Goal: Task Accomplishment & Management: Use online tool/utility

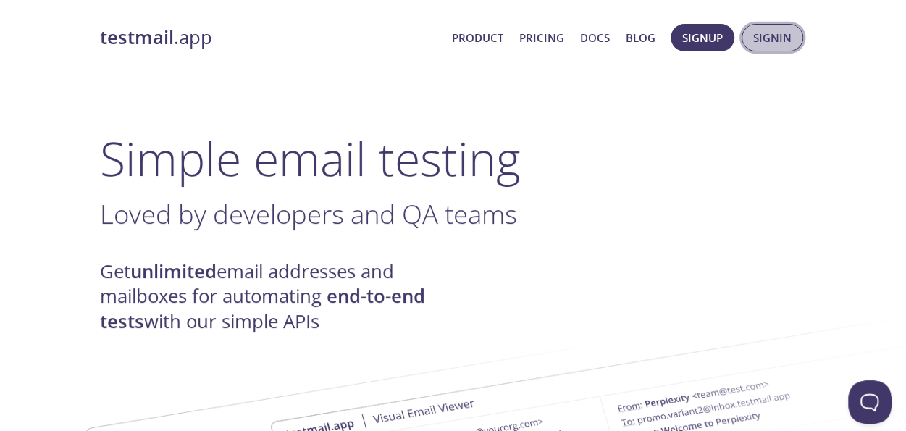
click at [786, 38] on span "Signin" at bounding box center [773, 37] width 38 height 19
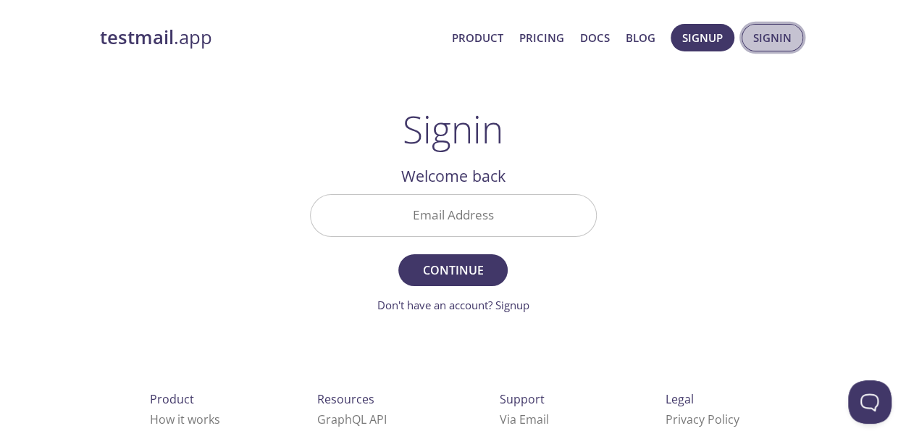
click at [778, 40] on span "Signin" at bounding box center [773, 37] width 38 height 19
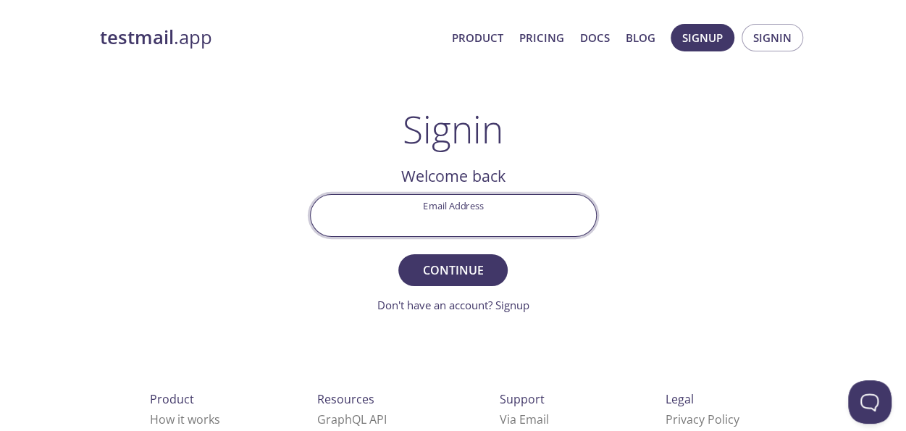
click at [447, 222] on input "Email Address" at bounding box center [453, 215] width 285 height 41
type input "[EMAIL_ADDRESS][DOMAIN_NAME]"
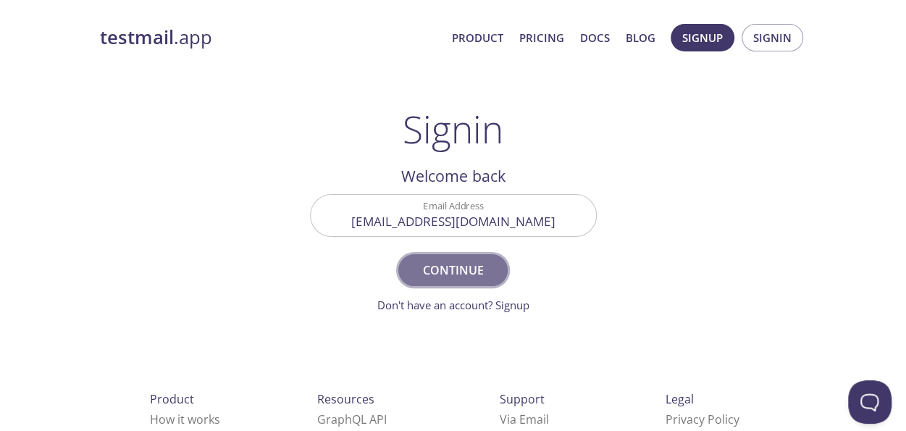
click at [458, 279] on span "Continue" at bounding box center [452, 270] width 77 height 20
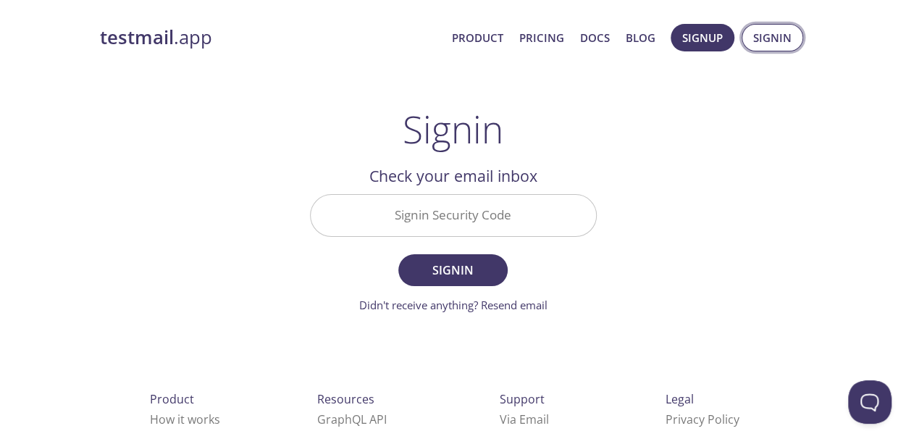
click at [775, 36] on span "Signin" at bounding box center [773, 37] width 38 height 19
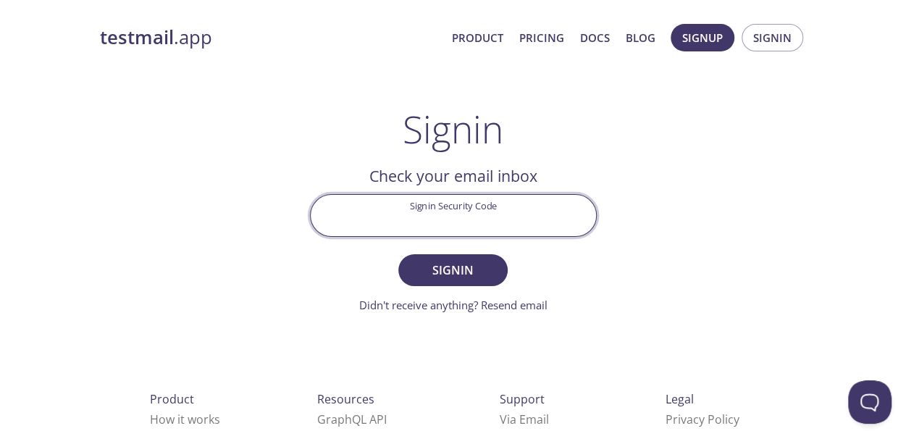
click at [413, 217] on input "Signin Security Code" at bounding box center [453, 215] width 285 height 41
paste input "JB49JP6"
type input "JB49JP6"
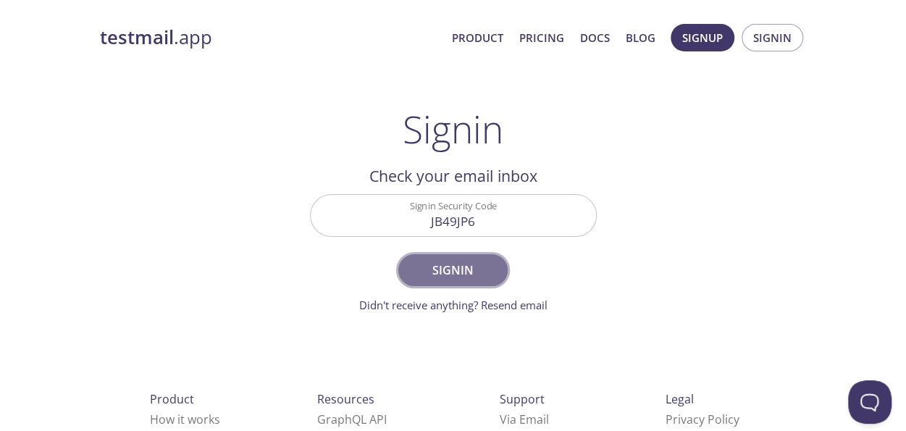
click at [496, 269] on button "Signin" at bounding box center [453, 270] width 109 height 32
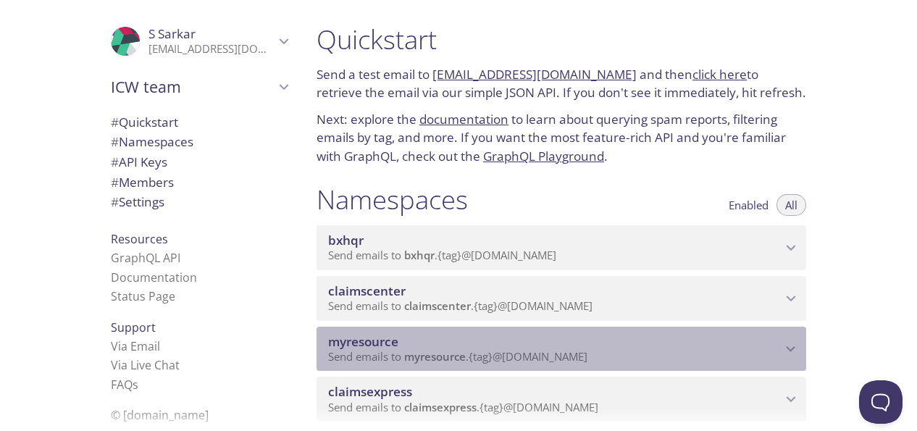
click at [699, 346] on span "myresource" at bounding box center [555, 342] width 454 height 16
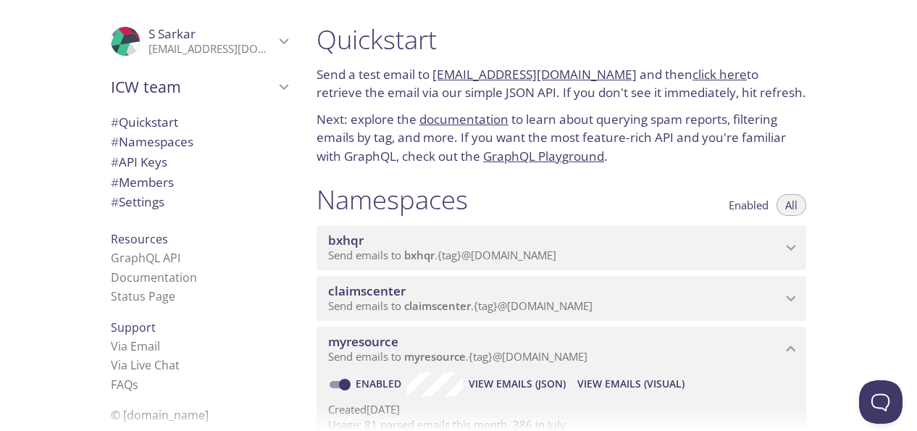
click at [654, 391] on span "View Emails (Visual)" at bounding box center [631, 383] width 107 height 17
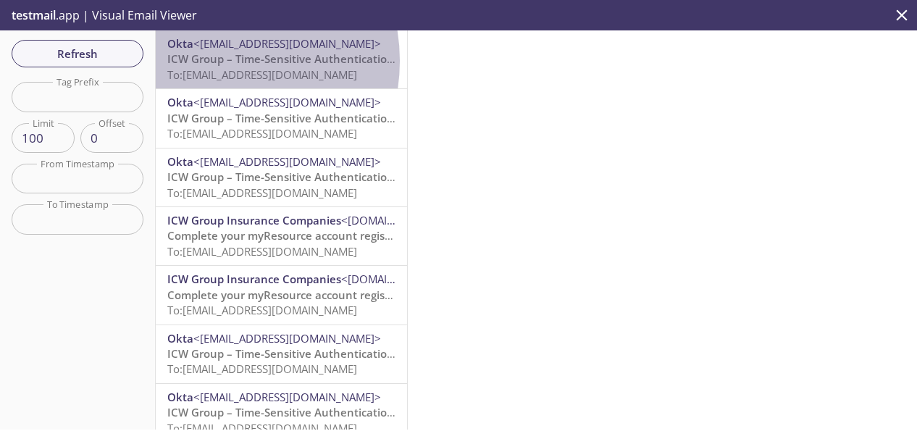
click at [212, 61] on span "ICW Group – Time-Sensitive Authentication Code" at bounding box center [295, 58] width 257 height 14
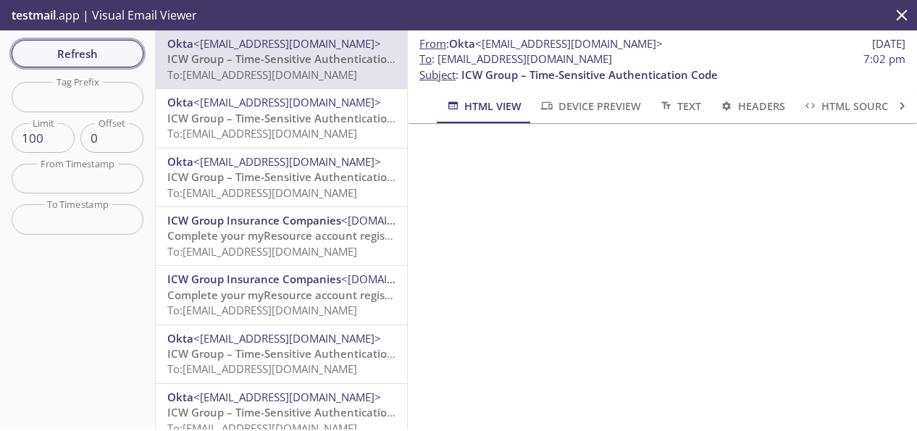
click at [80, 54] on span "Refresh" at bounding box center [77, 53] width 109 height 19
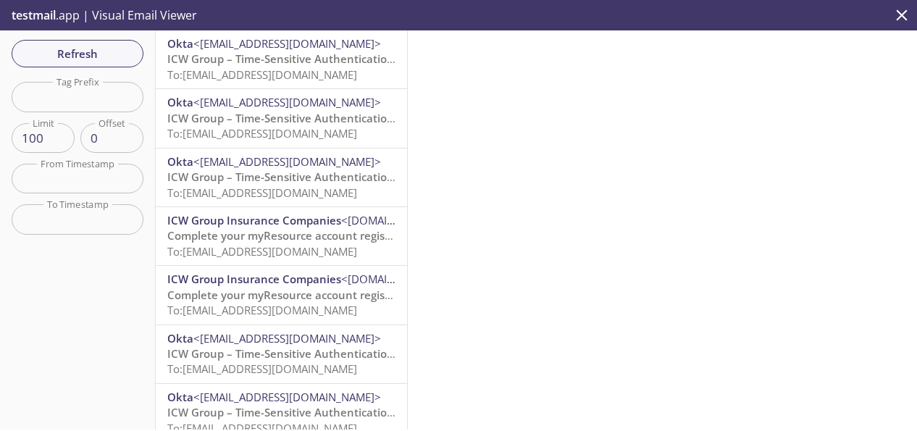
click at [271, 53] on span "ICW Group – Time-Sensitive Authentication Code" at bounding box center [295, 58] width 257 height 14
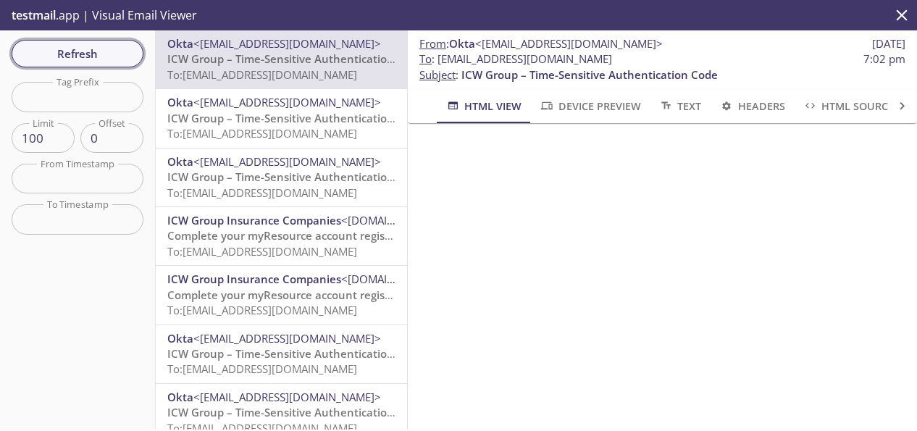
click at [91, 54] on span "Refresh" at bounding box center [77, 53] width 109 height 19
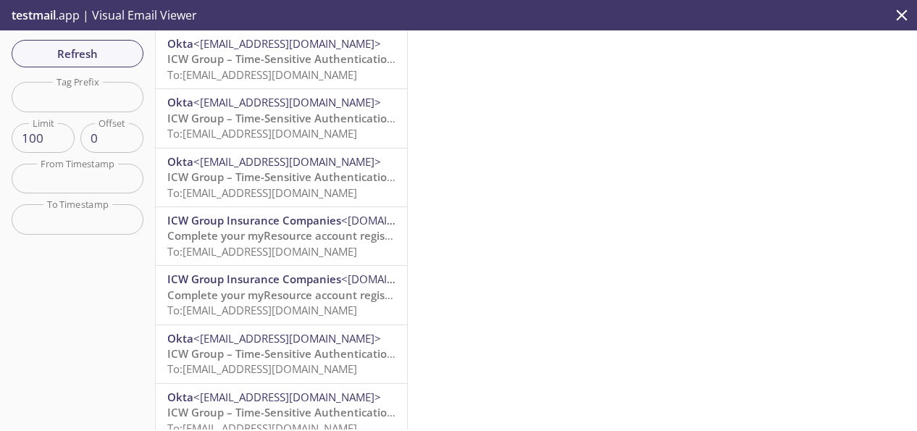
click at [124, 52] on span "Refresh" at bounding box center [77, 53] width 109 height 19
click at [29, 51] on span "Refresh" at bounding box center [77, 53] width 109 height 19
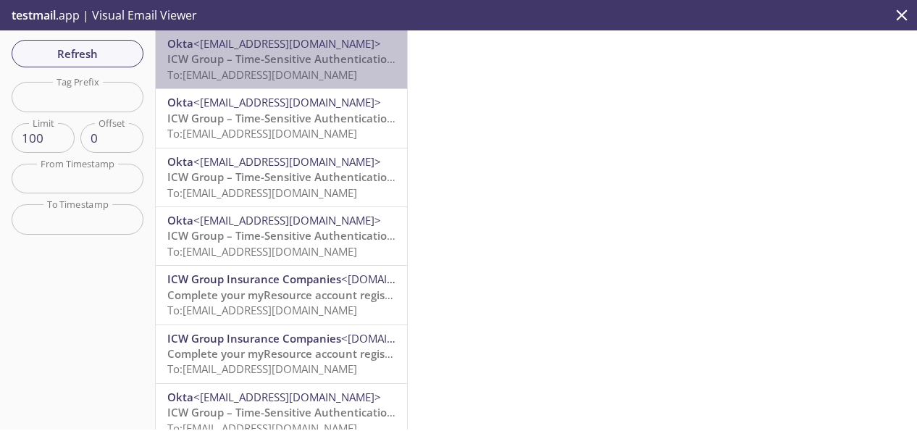
click at [295, 68] on span "To: [EMAIL_ADDRESS][DOMAIN_NAME]" at bounding box center [262, 74] width 190 height 14
